Goal: Find specific page/section: Find specific page/section

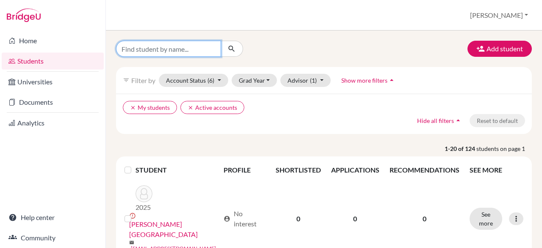
click at [178, 52] on input "Find student by name..." at bounding box center [168, 49] width 105 height 16
type input "[PERSON_NAME]"
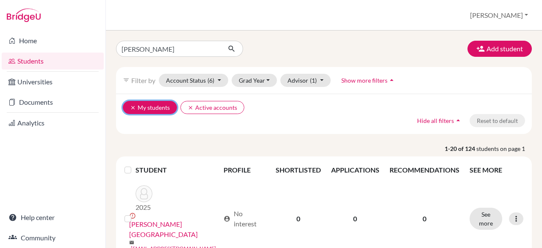
click at [132, 108] on icon "clear" at bounding box center [133, 108] width 6 height 6
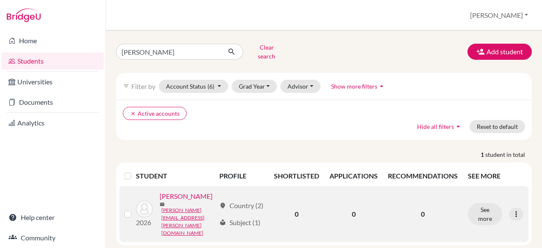
click at [183, 193] on link "[PERSON_NAME]" at bounding box center [186, 196] width 53 height 10
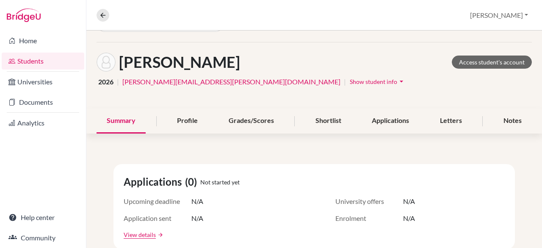
scroll to position [85, 0]
